Goal: Download file/media

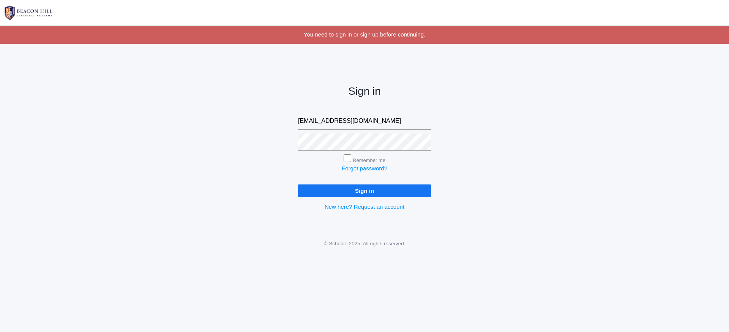
type input "[EMAIL_ADDRESS][DOMAIN_NAME]"
click at [365, 189] on input "Sign in" at bounding box center [364, 190] width 133 height 13
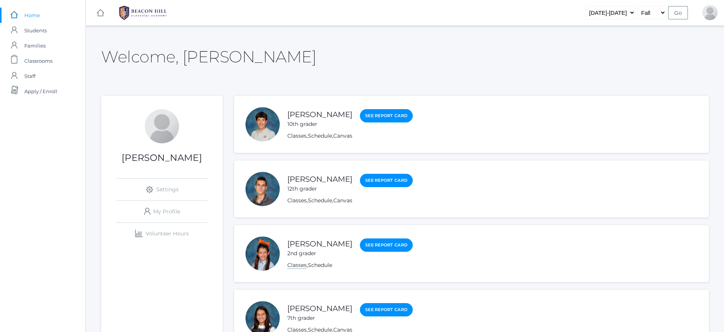
click at [291, 264] on link "Classes" at bounding box center [296, 264] width 19 height 7
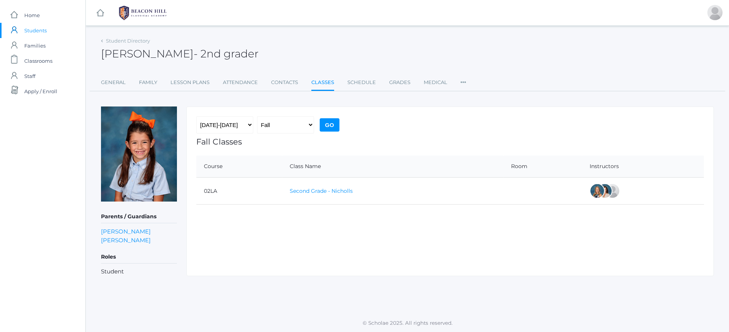
click at [325, 190] on link "Second Grade - Nicholls" at bounding box center [321, 190] width 63 height 7
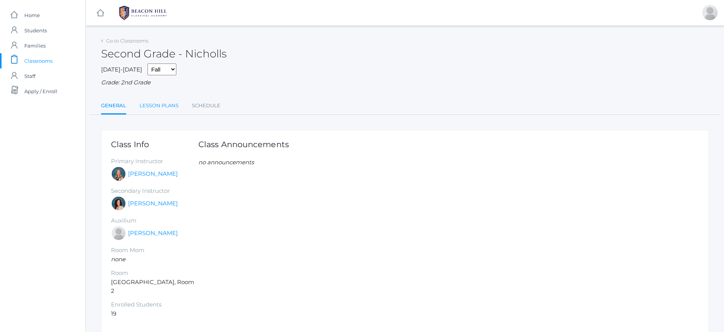
click at [175, 105] on link "Lesson Plans" at bounding box center [158, 105] width 39 height 15
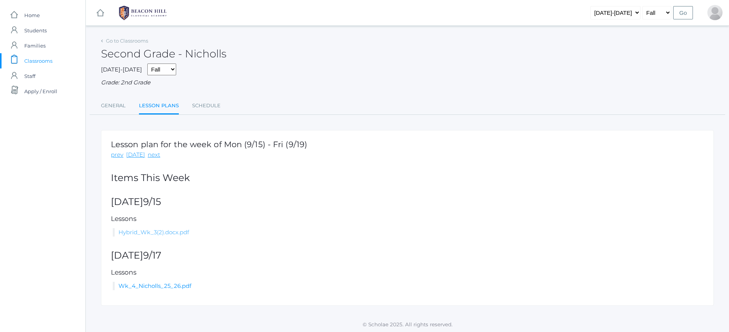
click at [174, 228] on link "Hybrid_Wk_3(2).docx.pdf" at bounding box center [154, 231] width 71 height 7
